Goal: Information Seeking & Learning: Find specific fact

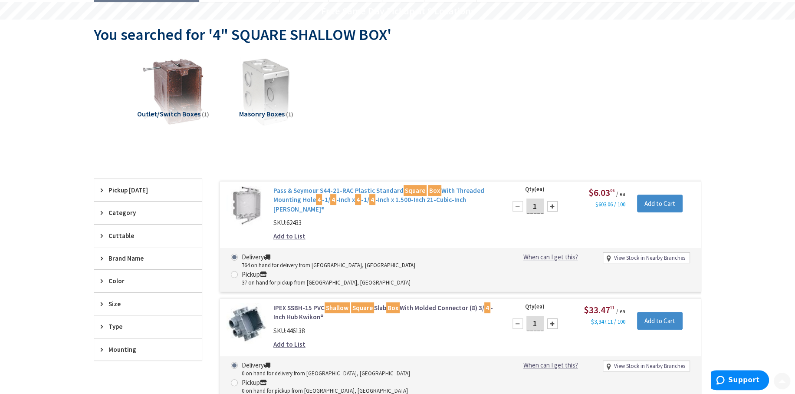
scroll to position [130, 0]
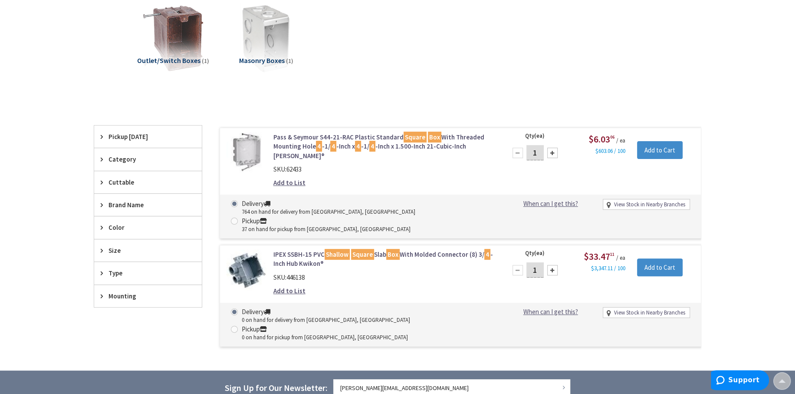
click at [365, 136] on link "Pass & Seymour S44-21-RAC Plastic Standard Square Box With Threaded Mounting Ho…" at bounding box center [383, 146] width 221 height 28
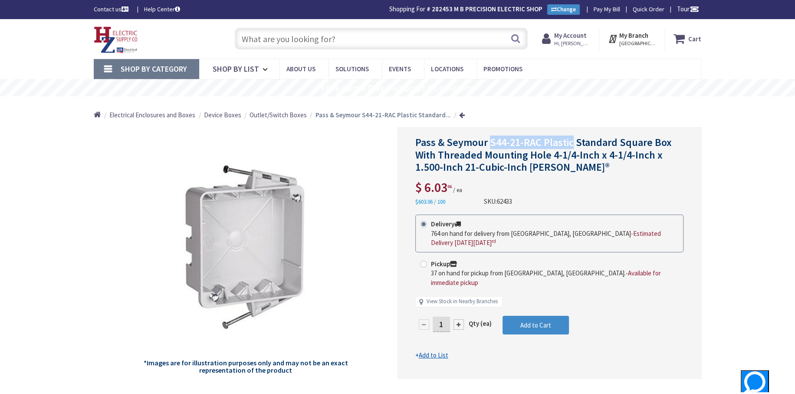
drag, startPoint x: 571, startPoint y: 142, endPoint x: 489, endPoint y: 144, distance: 81.6
click at [489, 144] on span "Pass & Seymour S44-21-RAC Plastic Standard Square Box With Threaded Mounting Ho…" at bounding box center [543, 154] width 256 height 39
copy span "S44-21-RAC Plastic"
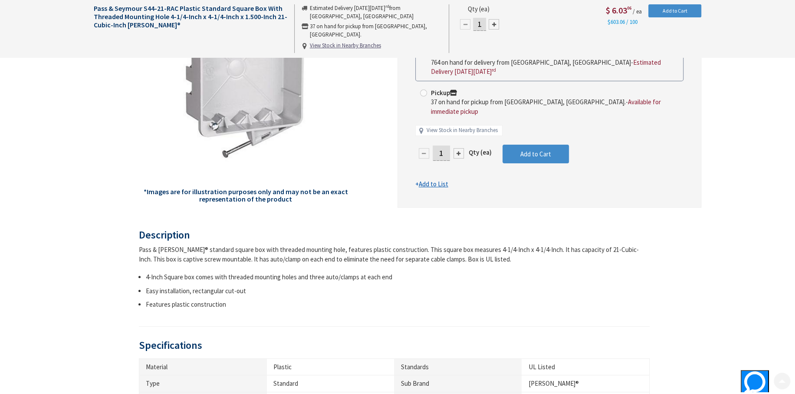
scroll to position [304, 0]
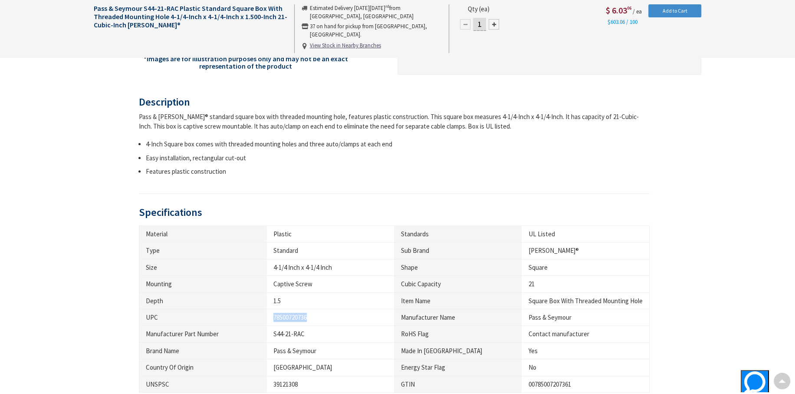
drag, startPoint x: 307, startPoint y: 315, endPoint x: 271, endPoint y: 312, distance: 36.2
click at [271, 312] on td "78500720736" at bounding box center [331, 316] width 128 height 16
copy div "78500720736"
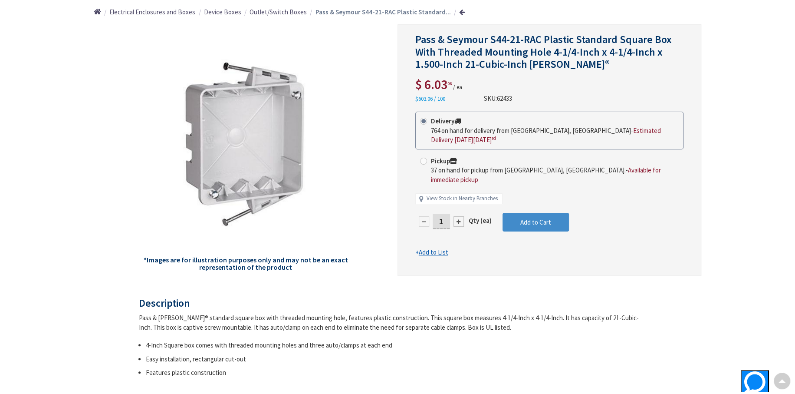
scroll to position [0, 0]
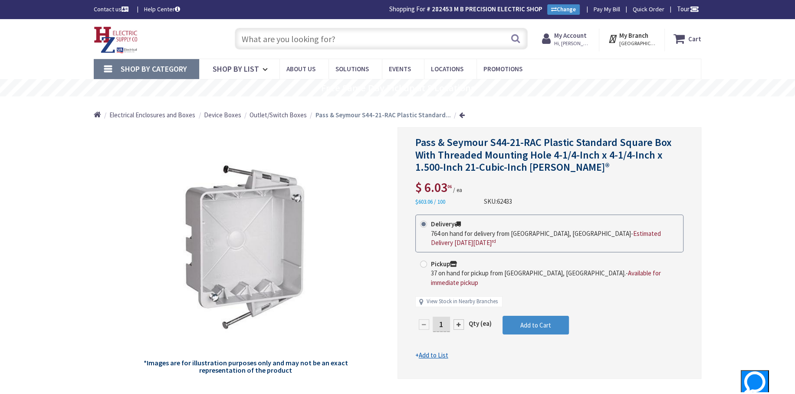
click at [293, 31] on input "text" at bounding box center [381, 39] width 293 height 22
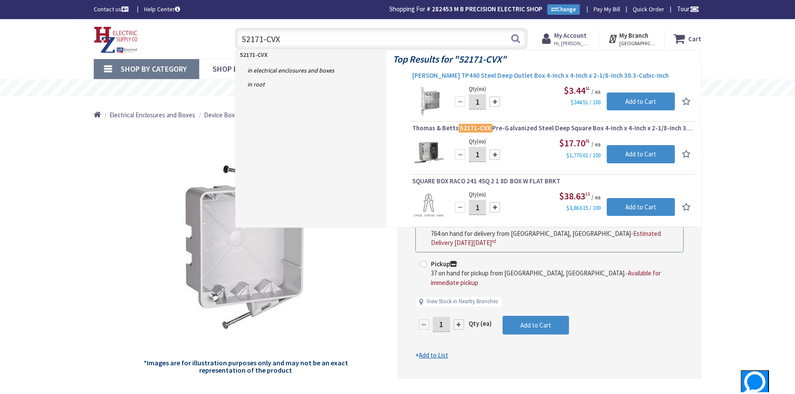
type input "52171-CVX"
click at [512, 73] on span "Crouse-Hinds TP440 Steel Deep Outlet Box 4-Inch x 4-Inch x 2-1/8-Inch 30.3-Cubi…" at bounding box center [552, 75] width 280 height 9
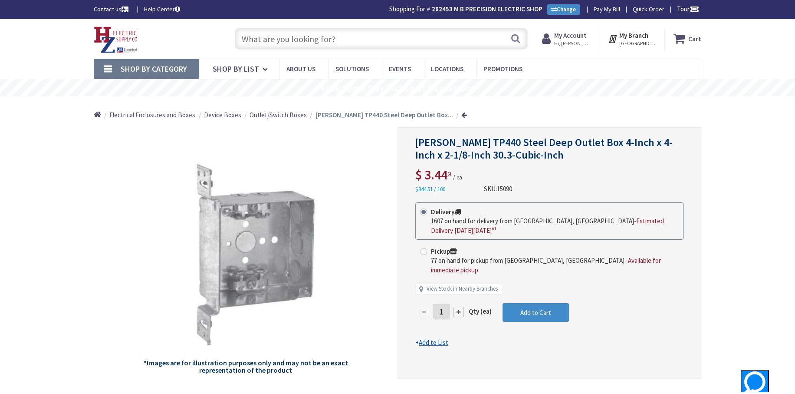
click at [260, 35] on input "text" at bounding box center [381, 39] width 293 height 22
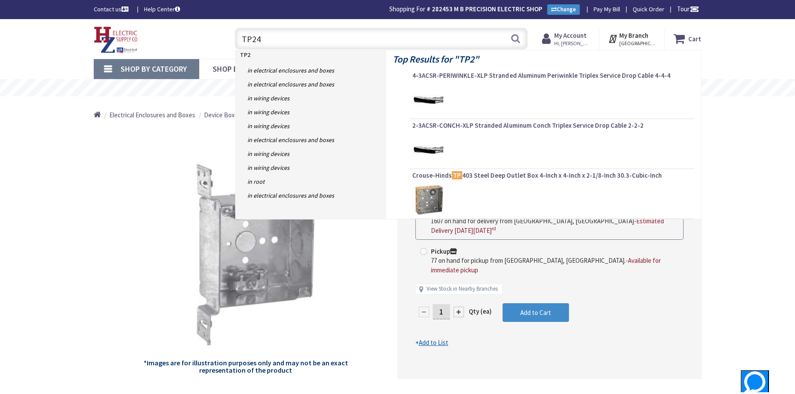
type input "TP244"
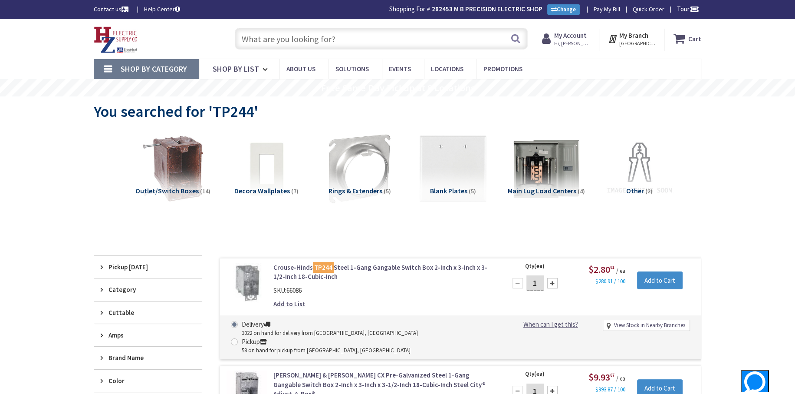
click at [263, 38] on input "text" at bounding box center [381, 39] width 293 height 22
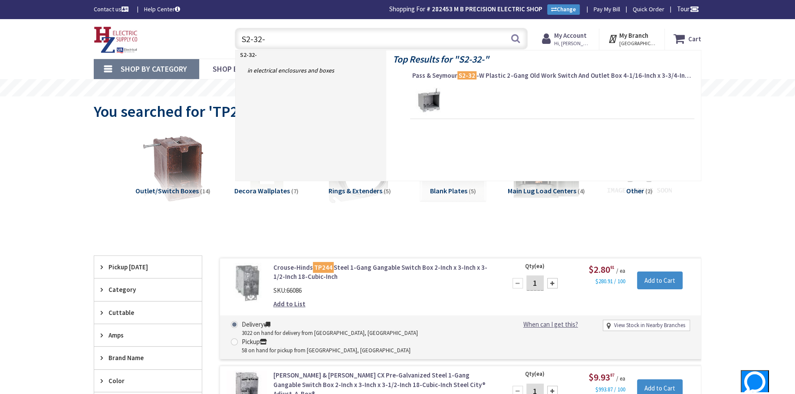
type input "S2-32-W"
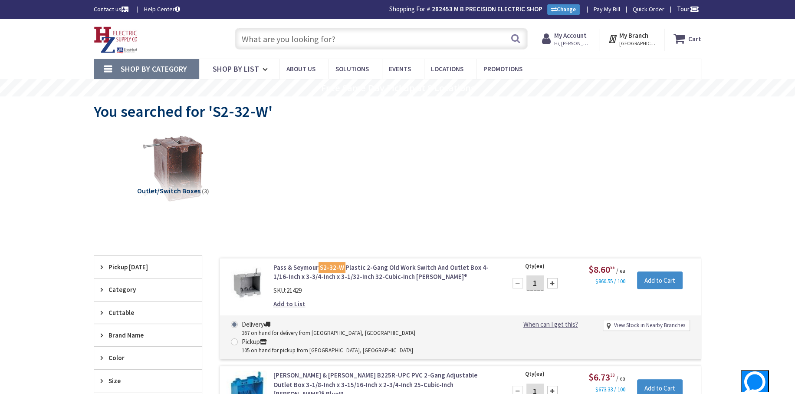
click at [266, 36] on input "text" at bounding box center [381, 39] width 293 height 22
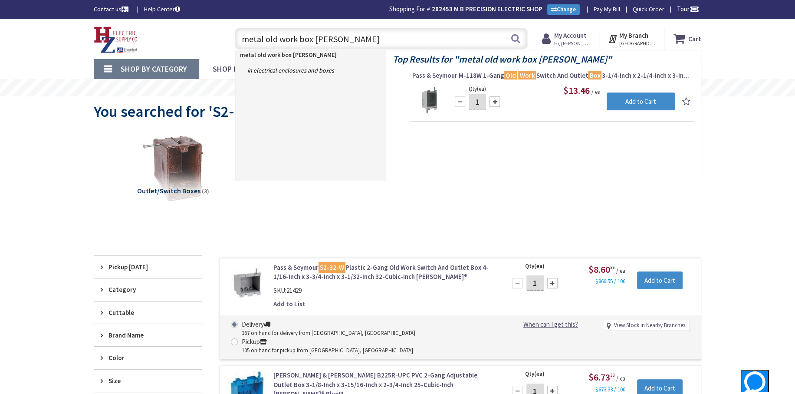
type input "metal old work box shallow"
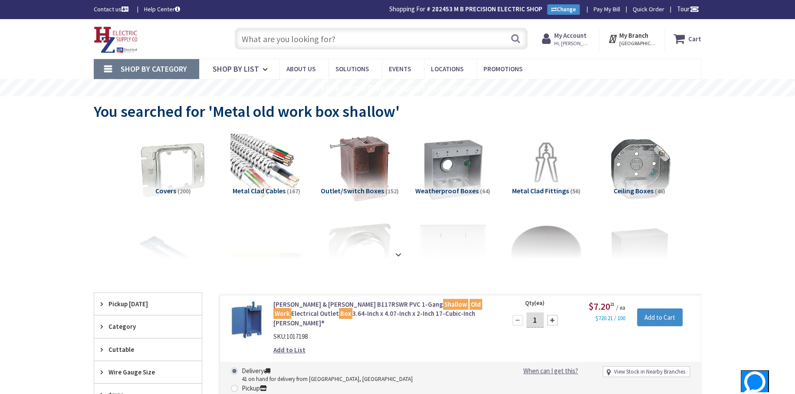
click at [266, 36] on input "text" at bounding box center [381, 39] width 293 height 22
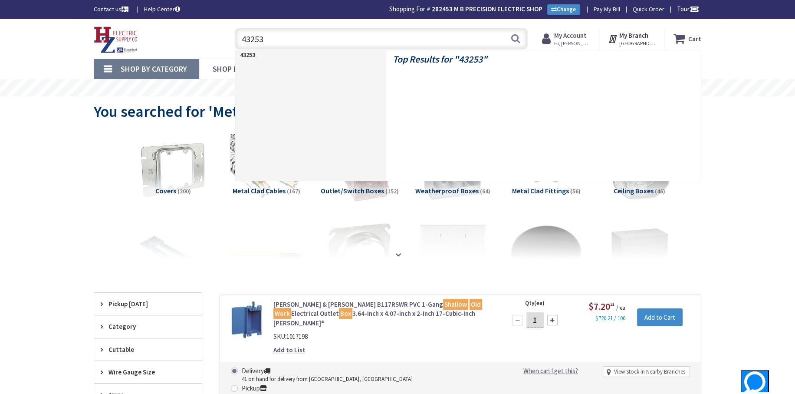
type input "432530"
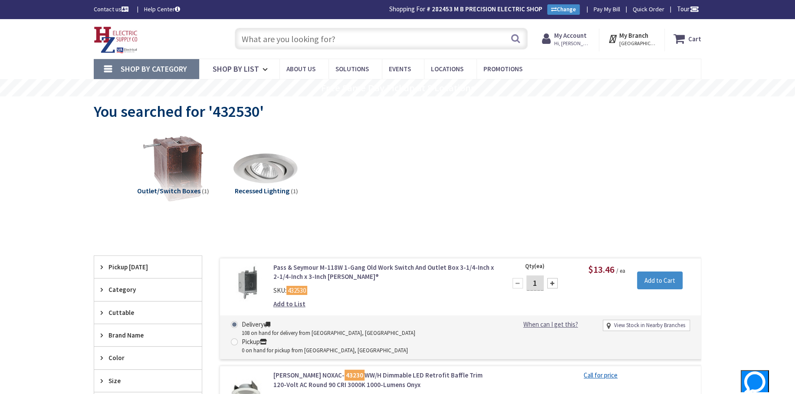
click at [377, 263] on link "Pass & Seymour M-118W 1-Gang Old Work Switch And Outlet Box 3-1/4-Inch x 2-1/4-…" at bounding box center [383, 272] width 221 height 19
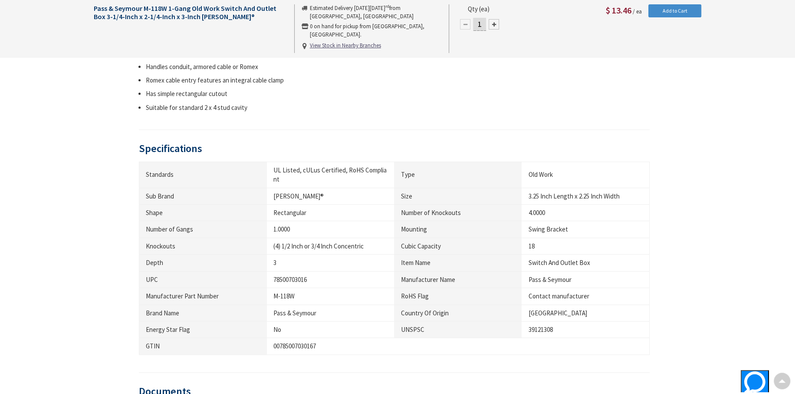
scroll to position [391, 0]
